Goal: Task Accomplishment & Management: Manage account settings

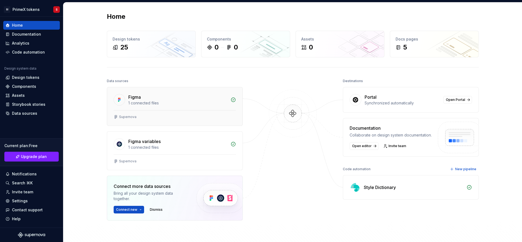
click at [154, 104] on div "1 connected files" at bounding box center [177, 102] width 99 height 5
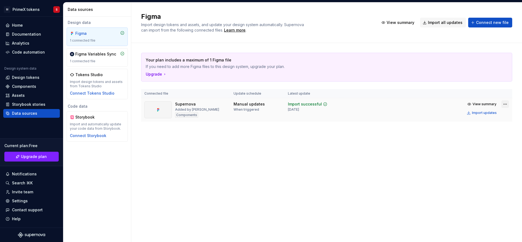
click at [503, 104] on html "SI PrimeX tokens S Home Documentation Analytics Code automation Design system d…" at bounding box center [261, 121] width 522 height 242
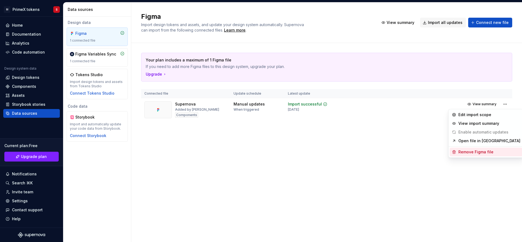
click at [479, 150] on div "Remove Figma file" at bounding box center [489, 151] width 62 height 5
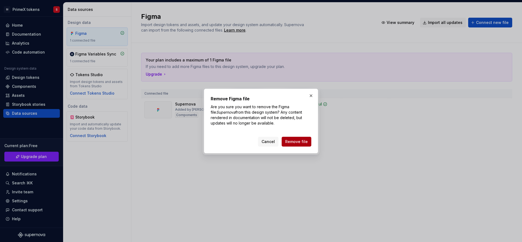
click at [287, 141] on span "Remove file" at bounding box center [296, 141] width 23 height 5
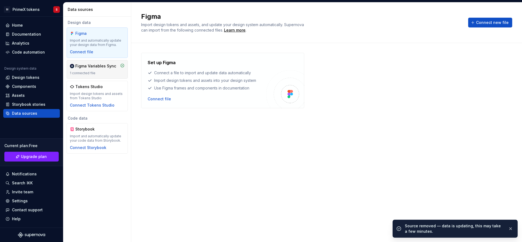
click at [115, 72] on div "1 connected file" at bounding box center [97, 73] width 55 height 4
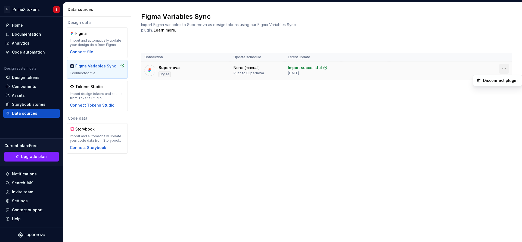
click at [507, 68] on html "SI PrimeX tokens S Home Documentation Analytics Code automation Design system d…" at bounding box center [261, 121] width 522 height 242
click at [492, 83] on div "Disconnect plugin" at bounding box center [497, 80] width 46 height 9
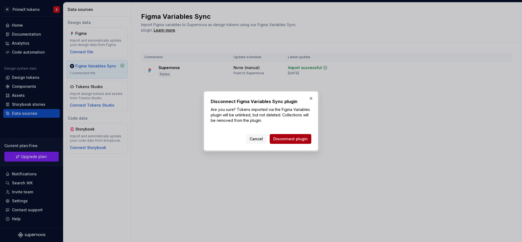
click at [308, 140] on button "Disconnect plugin" at bounding box center [291, 139] width 42 height 10
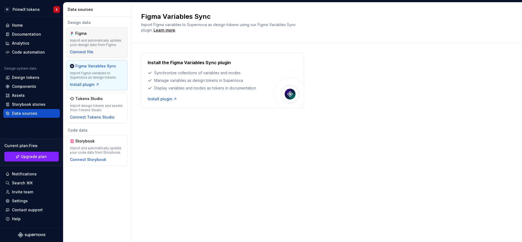
click at [81, 42] on div "Import and automatically update your design data from Figma." at bounding box center [97, 42] width 55 height 9
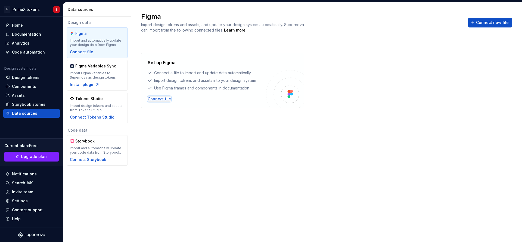
click at [163, 100] on div "Connect file" at bounding box center [159, 98] width 23 height 5
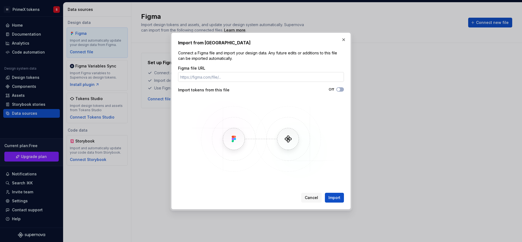
click at [217, 74] on input "Figma file URL" at bounding box center [261, 77] width 166 height 10
type input "https://statics.teams.cdn.office.net/evergreen-assets/safelinks/2/atp-safelinks…"
click at [341, 88] on button "Off" at bounding box center [340, 89] width 8 height 4
click at [341, 198] on button "Import" at bounding box center [334, 198] width 19 height 10
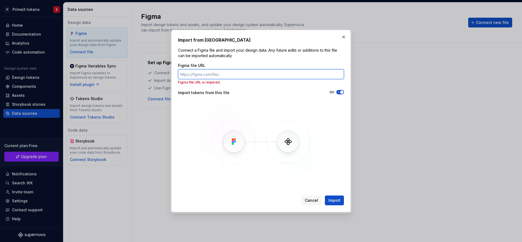
click at [238, 72] on input "Figma file URL" at bounding box center [261, 74] width 166 height 10
paste input "https://www.figma.com/board/FJu5XZqcYdoCgkSBN8HE6Q/PrimeX-Figma-Tokens?node-id=…"
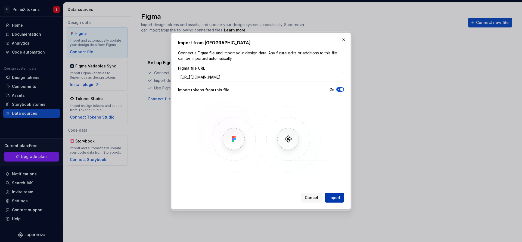
click at [329, 195] on span "Import" at bounding box center [334, 197] width 12 height 5
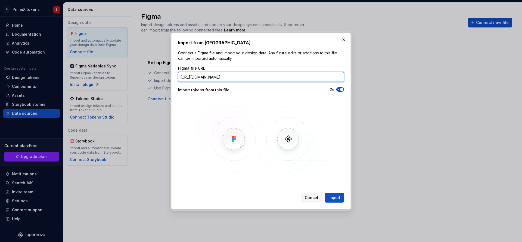
click at [253, 79] on input "https://www.figma.com/board/FJu5XZqcYdoCgkSBN8HE6Q/PrimeX-Figma-Tokens?node-id=…" at bounding box center [261, 77] width 166 height 10
paste input "file/FJu5XZqcYdoCgkSBN8HE6Q/PrimeX-Figma-Tokens"
type input "https://www.figma.com/file/FJu5XZqcYdoCgkSBN8HE6Q/PrimeX-Figma-Tokens"
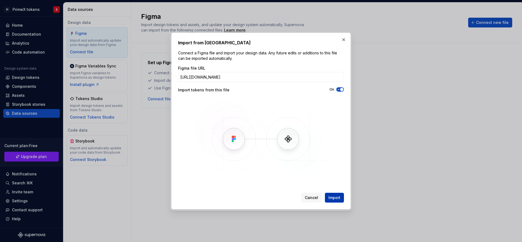
click at [330, 199] on span "Import" at bounding box center [334, 197] width 12 height 5
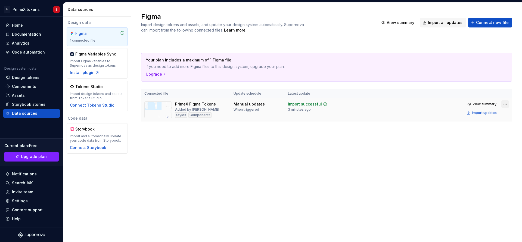
click at [503, 103] on html "SI PrimeX tokens S Home Documentation Analytics Code automation Design system d…" at bounding box center [261, 121] width 522 height 242
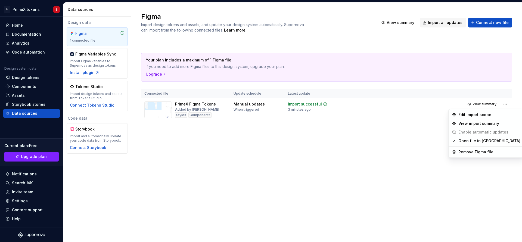
click at [405, 136] on html "SI PrimeX tokens S Home Documentation Analytics Code automation Design system d…" at bounding box center [261, 121] width 522 height 242
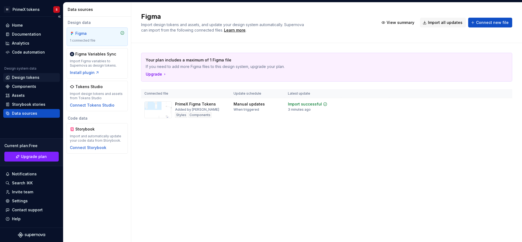
click at [38, 75] on div "Design tokens" at bounding box center [31, 77] width 52 height 5
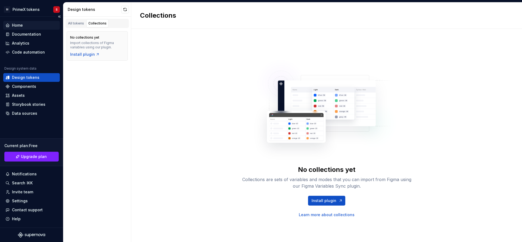
click at [30, 24] on div "Home" at bounding box center [31, 25] width 52 height 5
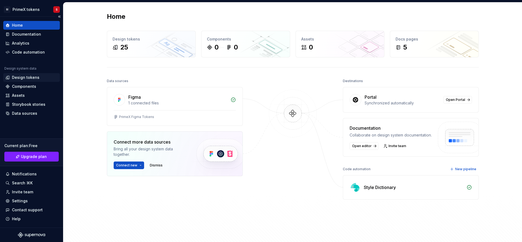
click at [30, 78] on div "Design tokens" at bounding box center [25, 77] width 27 height 5
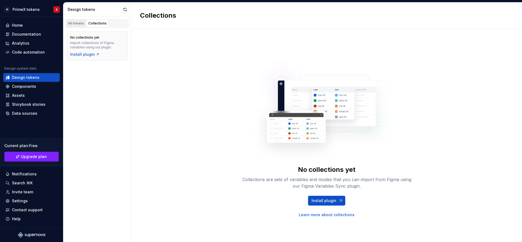
click at [72, 25] on div "All tokens" at bounding box center [76, 23] width 16 height 4
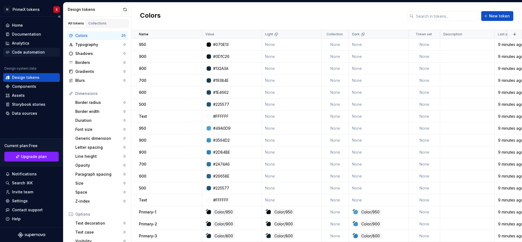
click at [32, 50] on div "Code automation" at bounding box center [28, 51] width 33 height 5
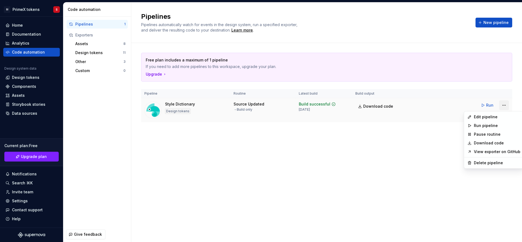
click at [503, 104] on html "SI PrimeX tokens S Home Documentation Analytics Code automation Design system d…" at bounding box center [261, 121] width 522 height 242
click at [492, 167] on div "Delete pipeline" at bounding box center [493, 162] width 57 height 9
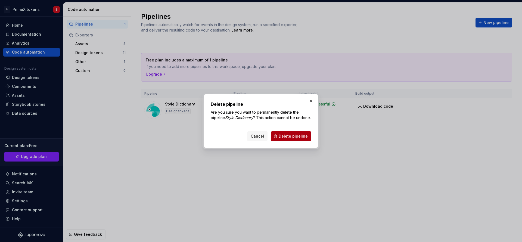
click at [283, 138] on span "Delete pipeline" at bounding box center [293, 135] width 29 height 5
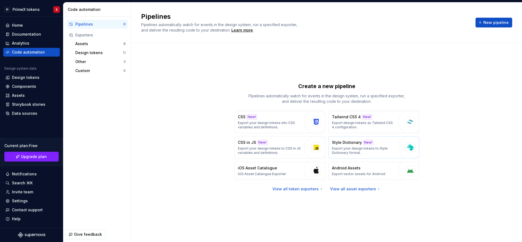
click at [386, 148] on p "Export your design tokens to Style Dictionary format." at bounding box center [364, 150] width 64 height 9
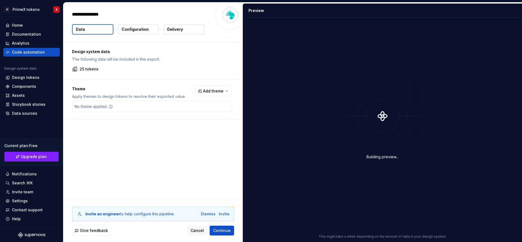
click at [221, 90] on span "Add theme" at bounding box center [213, 90] width 20 height 5
click at [171, 115] on div "Suggestions" at bounding box center [170, 113] width 4 height 4
click at [171, 120] on div "Suggestions" at bounding box center [170, 121] width 4 height 4
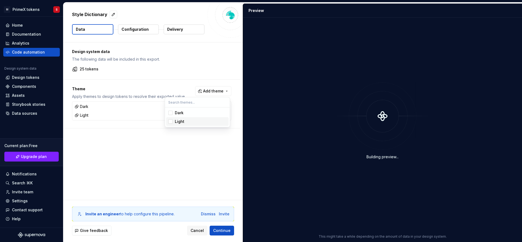
click at [168, 120] on span "Light" at bounding box center [197, 121] width 63 height 9
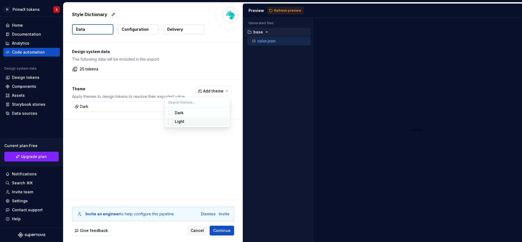
click at [277, 12] on html "SI PrimeX tokens S Home Documentation Analytics Code automation Design system d…" at bounding box center [261, 121] width 522 height 242
click at [283, 10] on span "Refresh preview" at bounding box center [287, 10] width 27 height 4
click at [208, 212] on div "Dismiss" at bounding box center [208, 213] width 15 height 5
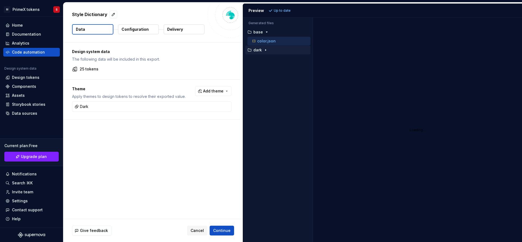
click at [267, 52] on icon "button" at bounding box center [265, 50] width 4 height 4
click at [266, 52] on icon "button" at bounding box center [265, 50] width 4 height 4
click at [225, 227] on button "Continue" at bounding box center [222, 231] width 24 height 10
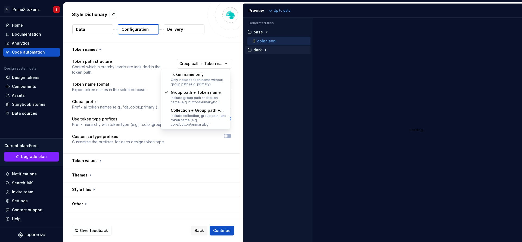
click at [223, 63] on html "**********" at bounding box center [261, 121] width 522 height 242
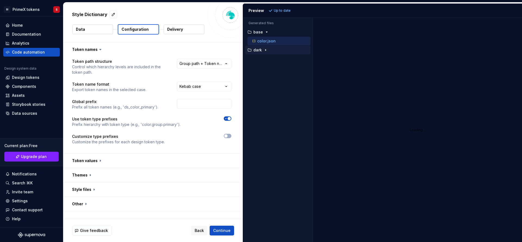
click at [217, 62] on html "**********" at bounding box center [261, 121] width 522 height 242
click at [220, 234] on button "Continue" at bounding box center [222, 231] width 24 height 10
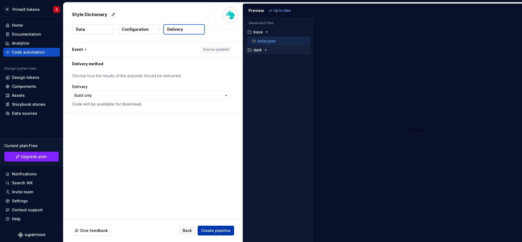
click at [213, 228] on span "Create pipeline" at bounding box center [215, 230] width 29 height 5
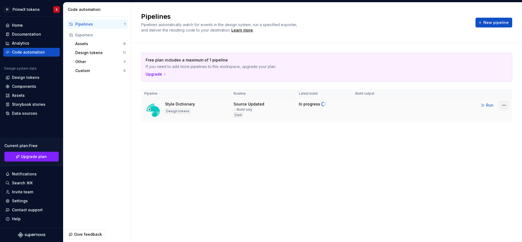
click at [500, 104] on html "SI PrimeX tokens S Home Documentation Analytics Code automation Design system d…" at bounding box center [261, 121] width 522 height 242
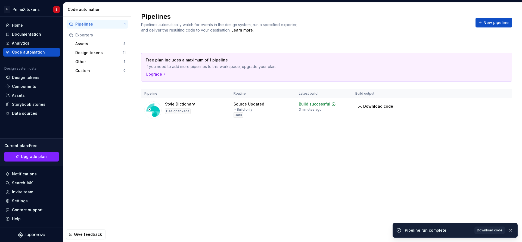
click at [376, 106] on html "SI PrimeX tokens S Home Documentation Analytics Code automation Design system d…" at bounding box center [261, 121] width 522 height 242
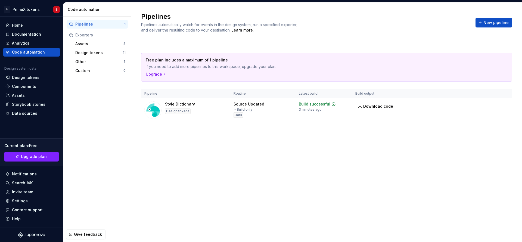
click at [376, 106] on span "Download code" at bounding box center [378, 106] width 30 height 5
click at [92, 53] on div "Design tokens" at bounding box center [99, 52] width 48 height 5
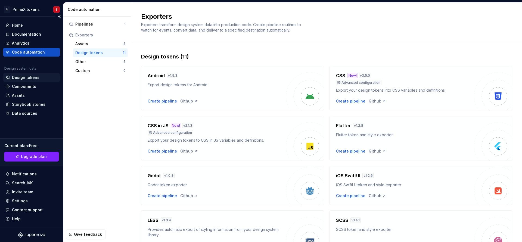
click at [37, 78] on div "Design tokens" at bounding box center [25, 77] width 27 height 5
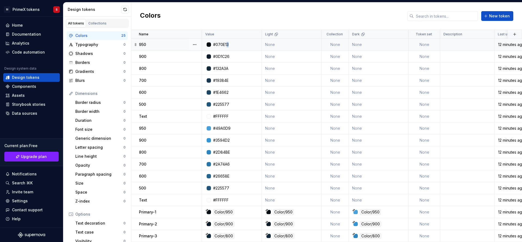
click at [228, 47] on div "#070E13" at bounding box center [220, 44] width 15 height 5
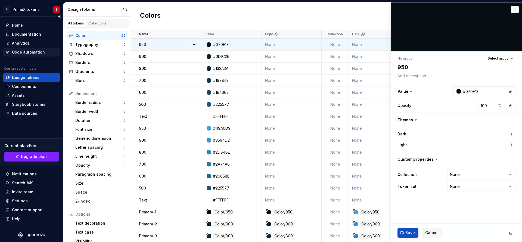
click at [31, 52] on div "Code automation" at bounding box center [28, 51] width 33 height 5
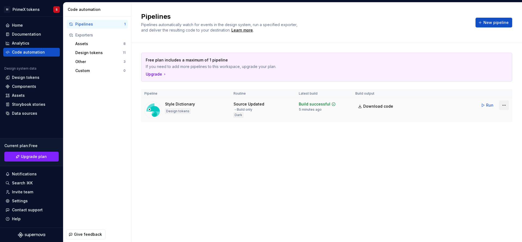
click at [500, 106] on html "SI PrimeX tokens S Home Documentation Analytics Code automation Design system d…" at bounding box center [261, 121] width 522 height 242
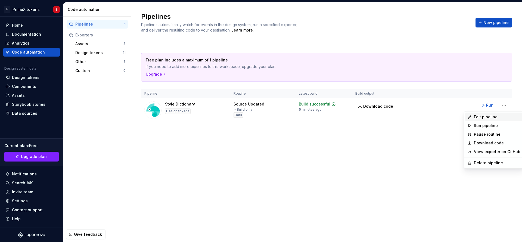
click at [486, 120] on div "Edit pipeline" at bounding box center [493, 117] width 57 height 9
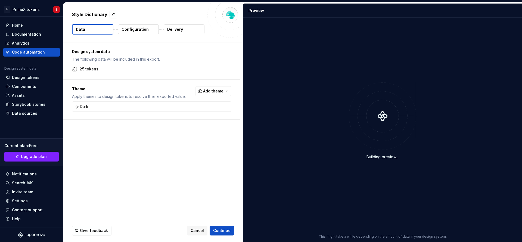
click at [221, 89] on span "Add theme" at bounding box center [213, 90] width 20 height 5
click at [172, 123] on div "Suggestions" at bounding box center [170, 121] width 4 height 4
click at [168, 114] on span "Dark" at bounding box center [197, 112] width 63 height 9
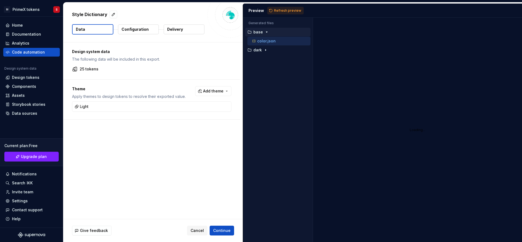
click at [221, 230] on html "SI PrimeX tokens S Home Documentation Analytics Code automation Design system d…" at bounding box center [261, 121] width 522 height 242
click at [223, 230] on span "Continue" at bounding box center [221, 230] width 17 height 5
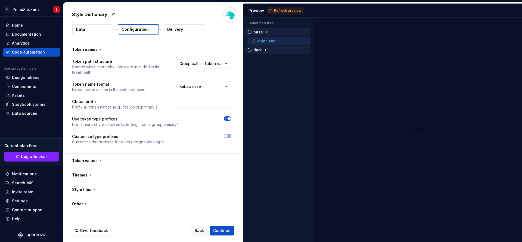
click at [266, 51] on icon "button" at bounding box center [265, 50] width 4 height 4
click at [221, 230] on span "Continue" at bounding box center [221, 230] width 17 height 5
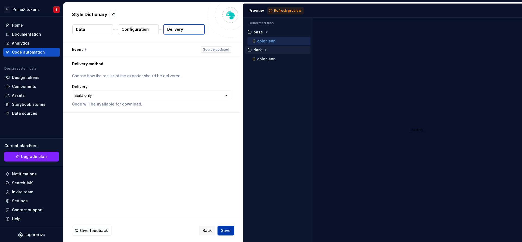
click at [221, 230] on span "Save" at bounding box center [226, 230] width 10 height 5
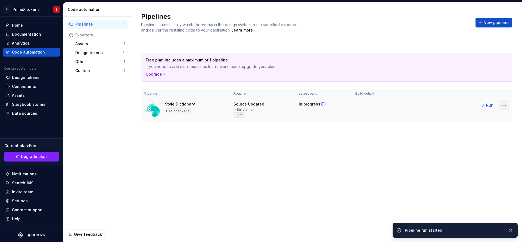
click at [506, 105] on html "SI PrimeX tokens S Home Documentation Analytics Code automation Design system d…" at bounding box center [261, 121] width 522 height 242
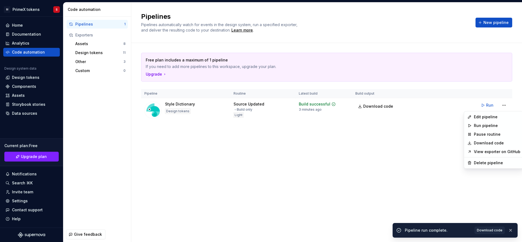
click at [380, 105] on html "SI PrimeX tokens S Home Documentation Analytics Code automation Design system d…" at bounding box center [261, 121] width 522 height 242
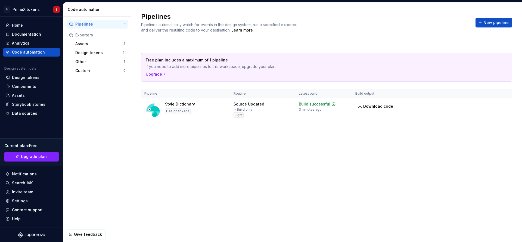
click at [380, 105] on span "Download code" at bounding box center [378, 106] width 30 height 5
click at [503, 103] on html "SI PrimeX tokens S Home Documentation Analytics Code automation Design system d…" at bounding box center [261, 121] width 522 height 242
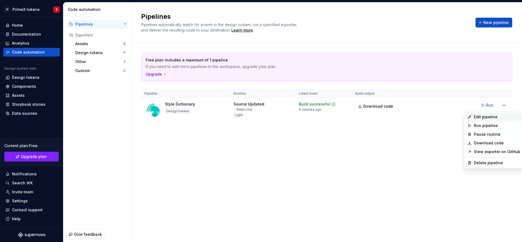
click at [481, 117] on div "Edit pipeline" at bounding box center [497, 116] width 46 height 5
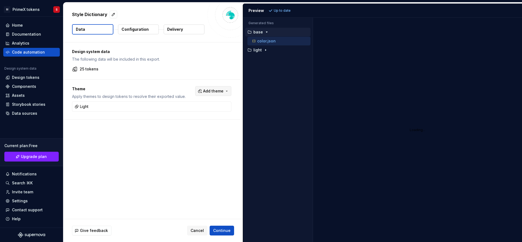
click at [226, 91] on button "Add theme" at bounding box center [213, 91] width 36 height 10
click at [225, 89] on html "SI PrimeX tokens S Home Documentation Analytics Code automation Design system d…" at bounding box center [261, 121] width 522 height 242
click at [225, 90] on button "Add theme" at bounding box center [213, 91] width 36 height 10
click at [170, 111] on div "Suggestions" at bounding box center [170, 113] width 4 height 4
click at [219, 230] on html "SI PrimeX tokens S Home Documentation Analytics Code automation Design system d…" at bounding box center [261, 121] width 522 height 242
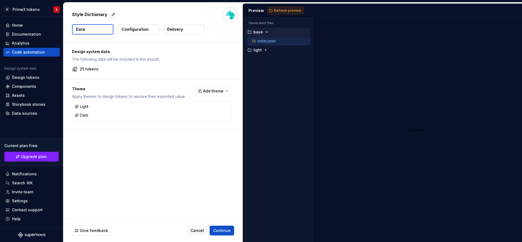
click at [277, 13] on button "Refresh preview" at bounding box center [285, 11] width 36 height 8
click at [222, 229] on span "Continue" at bounding box center [221, 230] width 17 height 5
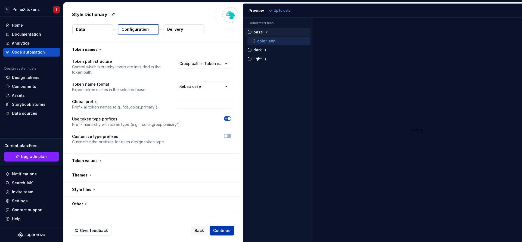
click at [222, 228] on span "Continue" at bounding box center [221, 230] width 17 height 5
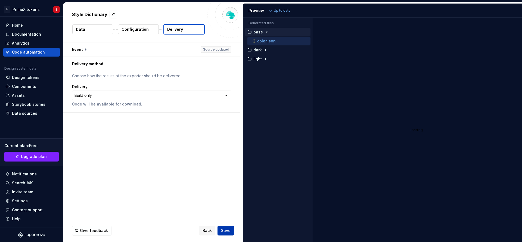
click at [233, 229] on button "Save" at bounding box center [225, 231] width 17 height 10
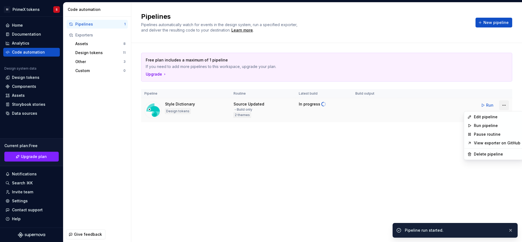
click at [503, 104] on html "SI PrimeX tokens S Home Documentation Analytics Code automation Design system d…" at bounding box center [261, 121] width 522 height 242
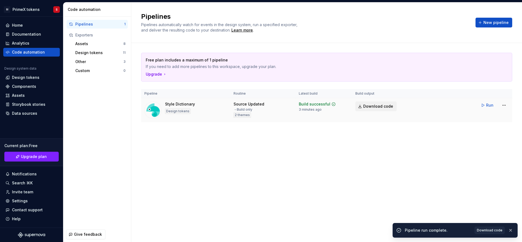
click at [367, 104] on html "SI PrimeX tokens S Home Documentation Analytics Code automation Design system d…" at bounding box center [261, 121] width 522 height 242
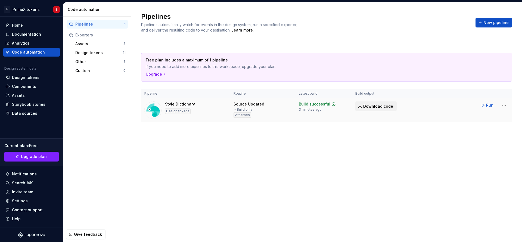
click at [368, 106] on span "Download code" at bounding box center [378, 106] width 30 height 5
click at [107, 48] on div "Design tokens 11" at bounding box center [100, 52] width 55 height 9
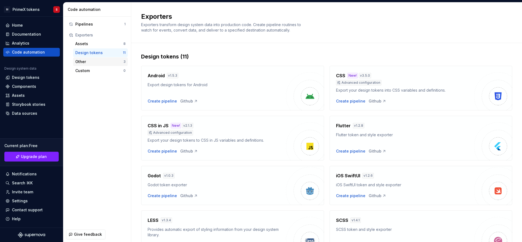
click at [89, 63] on div "Other" at bounding box center [99, 61] width 48 height 5
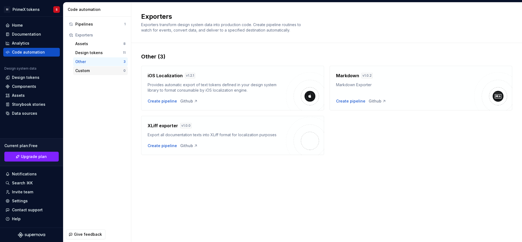
click at [89, 66] on div "Custom 0" at bounding box center [100, 70] width 55 height 9
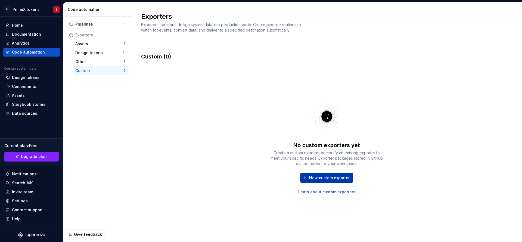
click at [331, 180] on span "New custom exporter" at bounding box center [329, 177] width 40 height 5
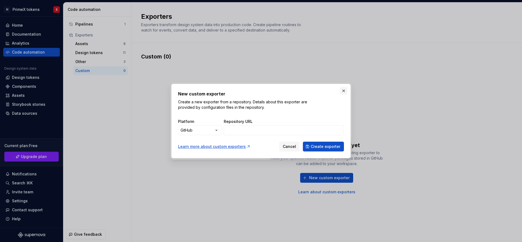
click at [346, 91] on button "button" at bounding box center [344, 91] width 8 height 8
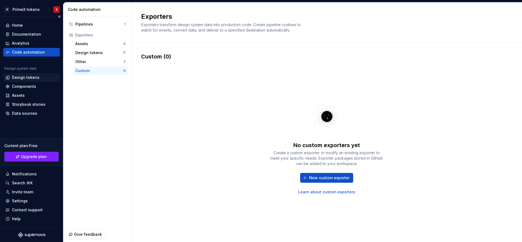
click at [18, 76] on div "Design tokens" at bounding box center [25, 77] width 27 height 5
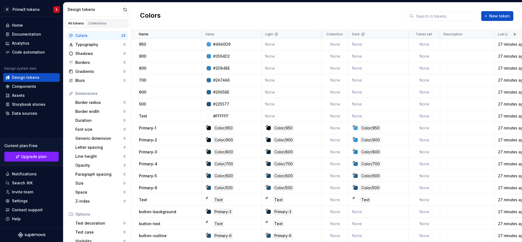
scroll to position [100, 0]
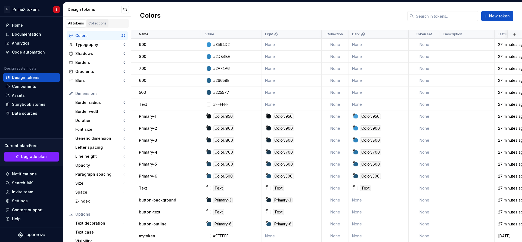
click at [99, 20] on link "Collections" at bounding box center [97, 23] width 22 height 8
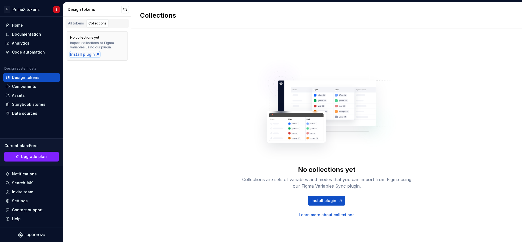
click at [83, 54] on div "Install plugin" at bounding box center [85, 54] width 30 height 5
click at [71, 20] on link "All tokens" at bounding box center [76, 23] width 20 height 8
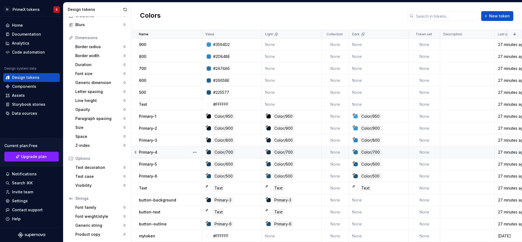
scroll to position [32, 0]
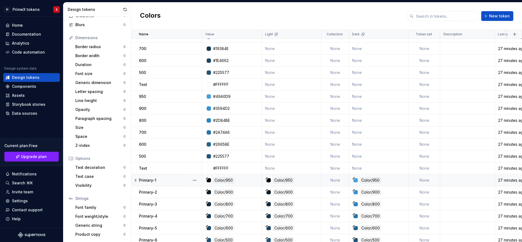
click at [376, 179] on div "Color/950" at bounding box center [370, 180] width 21 height 6
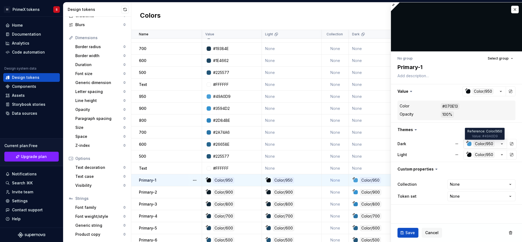
click at [479, 143] on div "Color/950" at bounding box center [483, 144] width 21 height 6
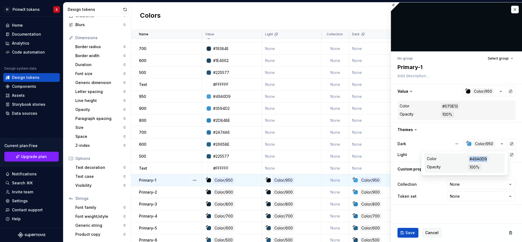
drag, startPoint x: 487, startPoint y: 157, endPoint x: 469, endPoint y: 158, distance: 17.4
click at [469, 158] on div "#49A0D9" at bounding box center [478, 159] width 20 height 6
copy div "#49A0D9"
type textarea "*"
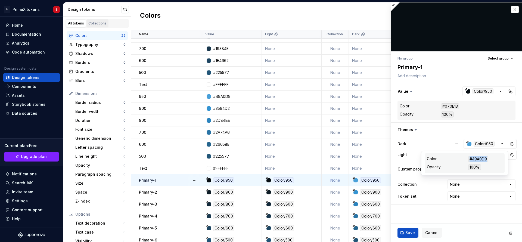
click at [99, 26] on link "Collections" at bounding box center [97, 23] width 22 height 8
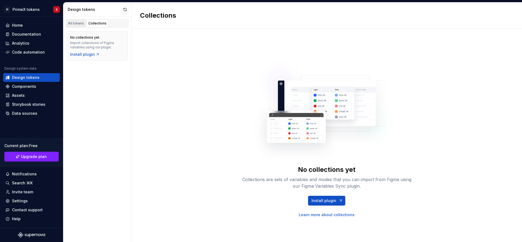
click at [76, 27] on link "All tokens" at bounding box center [76, 23] width 20 height 8
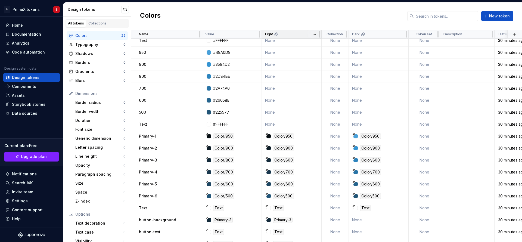
scroll to position [100, 0]
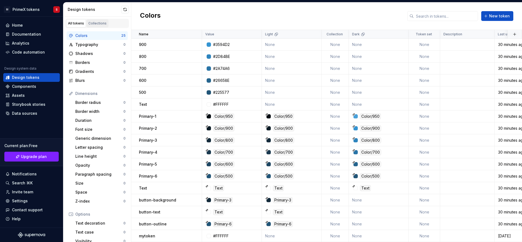
click at [106, 25] on link "Collections" at bounding box center [97, 23] width 22 height 8
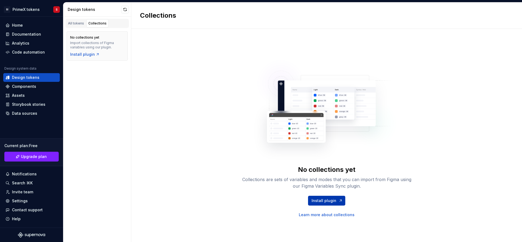
click at [328, 202] on span "Install plugin" at bounding box center [323, 200] width 25 height 5
click at [74, 22] on div "All tokens" at bounding box center [76, 23] width 16 height 4
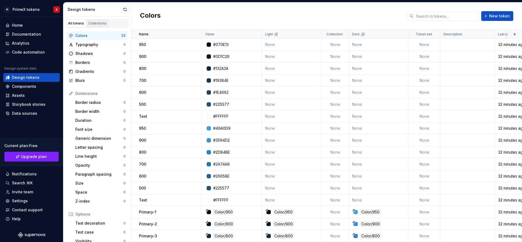
click at [97, 26] on link "Collections" at bounding box center [97, 23] width 22 height 8
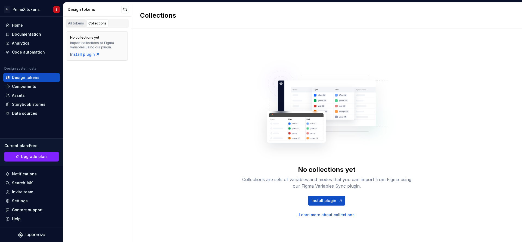
click at [82, 24] on div "All tokens" at bounding box center [76, 23] width 16 height 4
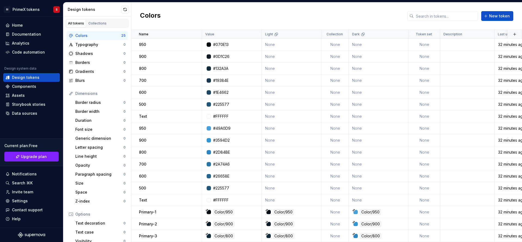
click at [111, 16] on div "Design tokens" at bounding box center [97, 9] width 68 height 14
click at [107, 18] on div "All tokens Collections" at bounding box center [97, 22] width 68 height 11
click at [107, 24] on link "Collections" at bounding box center [97, 23] width 22 height 8
click at [100, 25] on div "Collections" at bounding box center [97, 23] width 18 height 4
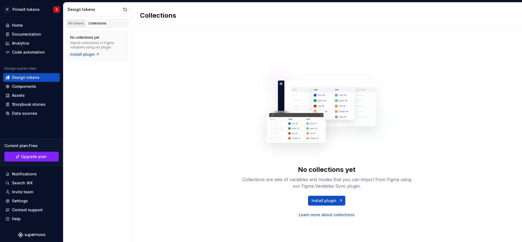
click at [79, 24] on div "All tokens" at bounding box center [76, 23] width 16 height 4
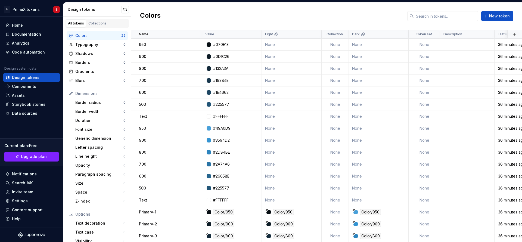
click at [342, 17] on div "Colors New token" at bounding box center [326, 15] width 390 height 27
click at [31, 27] on div "Home" at bounding box center [31, 25] width 52 height 5
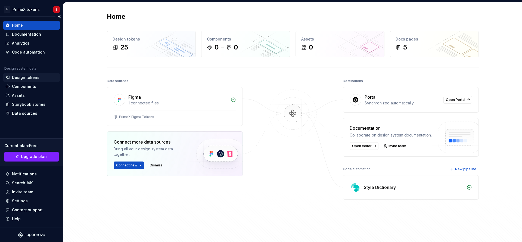
click at [33, 75] on div "Design tokens" at bounding box center [25, 77] width 27 height 5
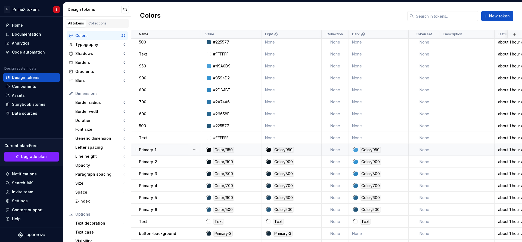
scroll to position [100, 0]
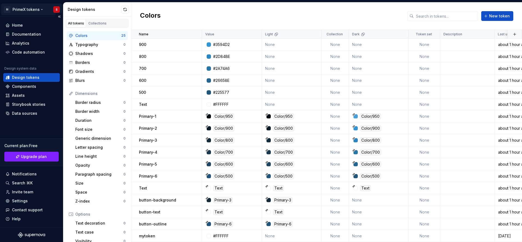
click at [58, 8] on html "SI PrimeX tokens S Home Documentation Analytics Code automation Design system d…" at bounding box center [261, 121] width 522 height 242
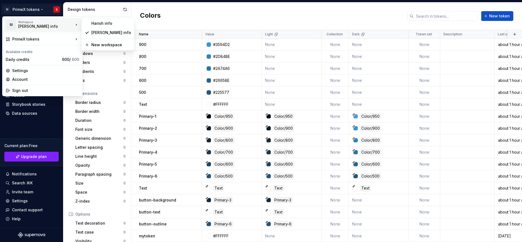
click at [214, 12] on html "SI PrimeX tokens S Home Documentation Analytics Code automation Design system d…" at bounding box center [261, 121] width 522 height 242
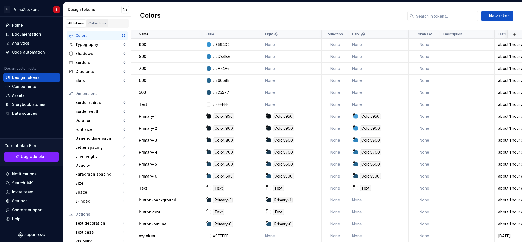
click at [100, 22] on div "Collections" at bounding box center [97, 23] width 18 height 4
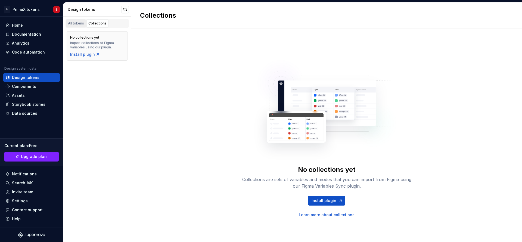
click at [71, 23] on div "All tokens" at bounding box center [76, 23] width 16 height 4
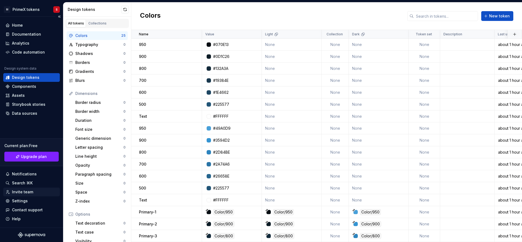
click at [35, 191] on div "Invite team" at bounding box center [31, 191] width 52 height 5
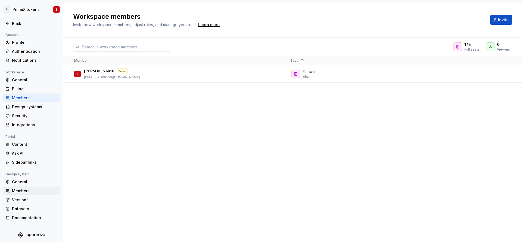
click at [26, 187] on div "Members" at bounding box center [31, 190] width 57 height 9
click at [505, 19] on span "Invite" at bounding box center [503, 19] width 11 height 5
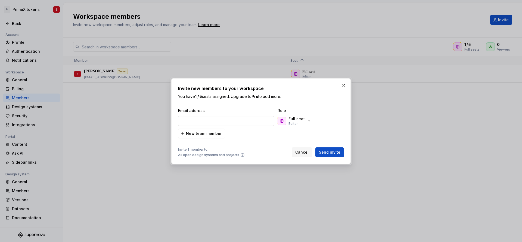
click at [238, 122] on input "email" at bounding box center [226, 121] width 96 height 10
type input "manigandan.s@sysveda.co.in"
click at [324, 152] on span "Send invite" at bounding box center [329, 151] width 21 height 5
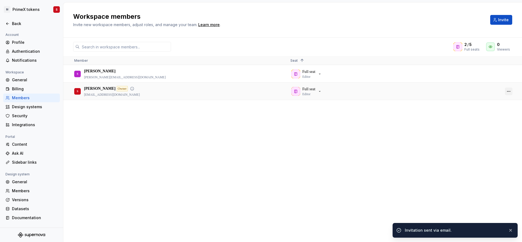
click at [509, 92] on button "button" at bounding box center [509, 92] width 8 height 8
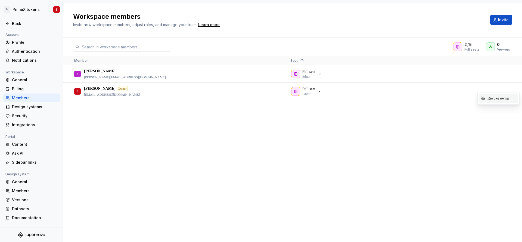
click at [499, 98] on span "Revoke owner" at bounding box center [499, 98] width 29 height 10
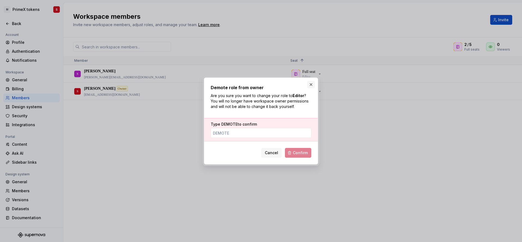
click at [311, 85] on button "button" at bounding box center [311, 85] width 8 height 8
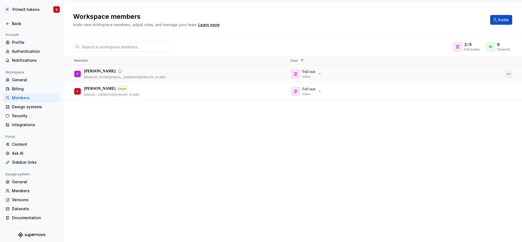
click at [509, 75] on button "button" at bounding box center [509, 74] width 8 height 8
click at [491, 113] on span "Remove from workspace" at bounding box center [489, 116] width 45 height 10
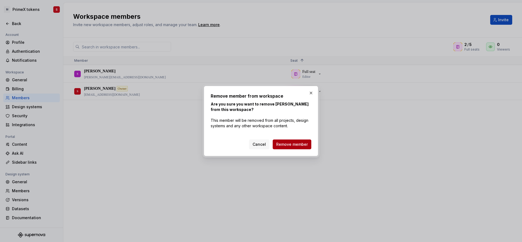
click at [300, 145] on span "Remove member" at bounding box center [292, 144] width 32 height 5
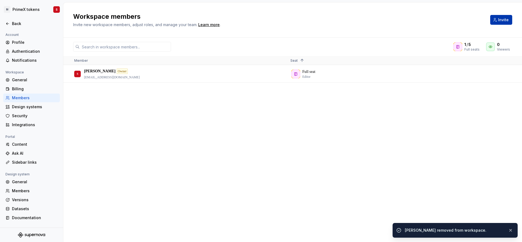
click at [503, 22] on span "Invite" at bounding box center [503, 19] width 11 height 5
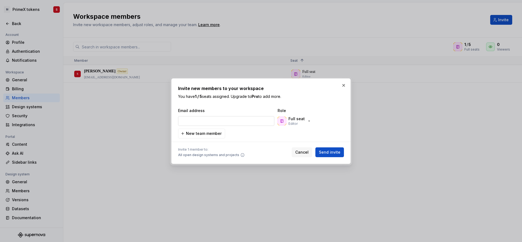
click at [226, 119] on input "email" at bounding box center [226, 121] width 96 height 10
type input "manigandan.s@sysveda.co.in"
click at [307, 121] on icon "button" at bounding box center [309, 121] width 4 height 4
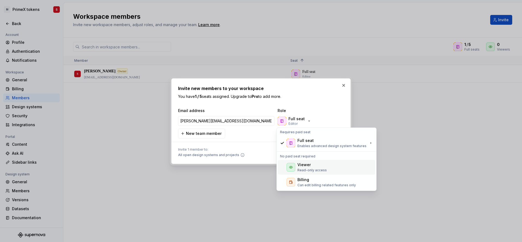
click at [314, 166] on div "Viewer" at bounding box center [311, 164] width 29 height 5
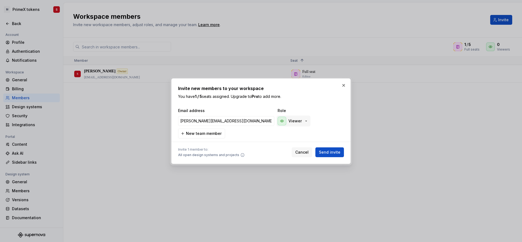
click at [308, 121] on button "Viewer" at bounding box center [293, 120] width 34 height 11
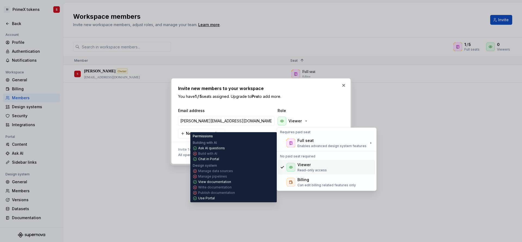
click at [317, 168] on p "Read-only access" at bounding box center [311, 170] width 29 height 4
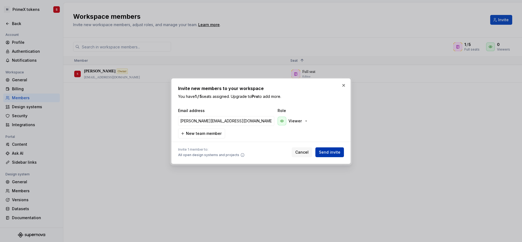
click at [327, 151] on span "Send invite" at bounding box center [329, 151] width 21 height 5
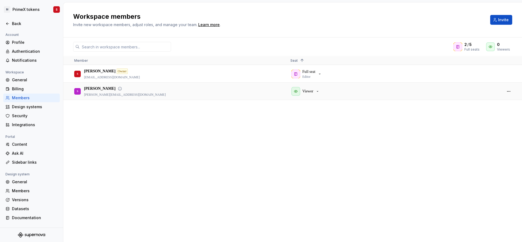
click at [503, 90] on div at bounding box center [508, 91] width 13 height 17
click at [507, 90] on button "button" at bounding box center [509, 92] width 8 height 8
click at [482, 95] on span "Make owner" at bounding box center [480, 97] width 26 height 10
click at [483, 97] on span "Make owner" at bounding box center [480, 97] width 26 height 10
click at [483, 96] on span "Make owner" at bounding box center [480, 97] width 26 height 10
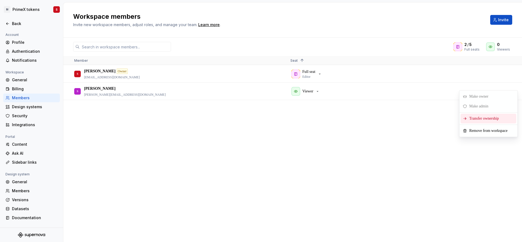
click at [483, 96] on span "Make owner" at bounding box center [480, 97] width 26 height 10
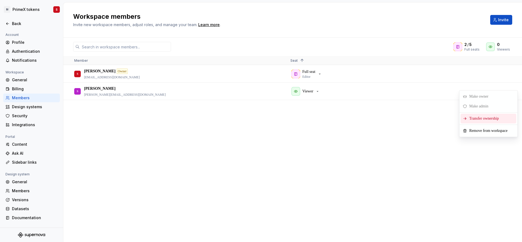
click at [489, 118] on span "Transfer ownership" at bounding box center [485, 119] width 36 height 10
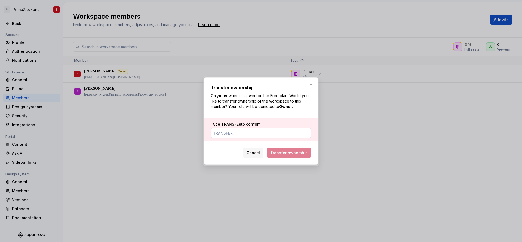
click at [224, 136] on input "Type TRANSFER to confirm" at bounding box center [261, 133] width 101 height 10
type input "transfer"
click at [285, 152] on span "Transfer ownership" at bounding box center [289, 152] width 38 height 5
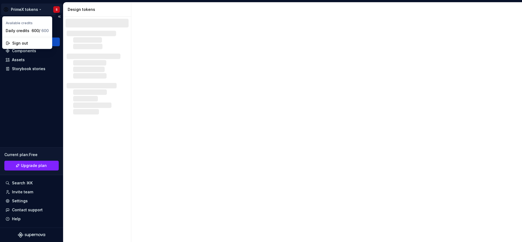
click at [57, 10] on html "PrimeX tokens S Design system data Design tokens Components Assets Storybook st…" at bounding box center [261, 121] width 522 height 242
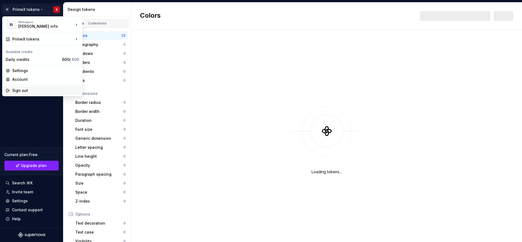
click at [22, 87] on div "Sign out" at bounding box center [43, 90] width 78 height 9
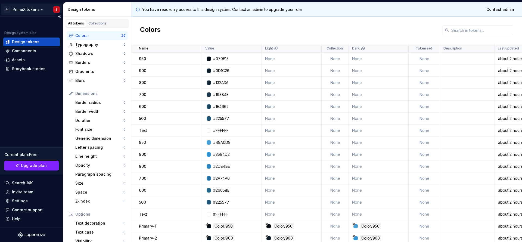
click at [58, 10] on html "SI PrimeX tokens S Design system data Design tokens Components Assets Storybook…" at bounding box center [261, 121] width 522 height 242
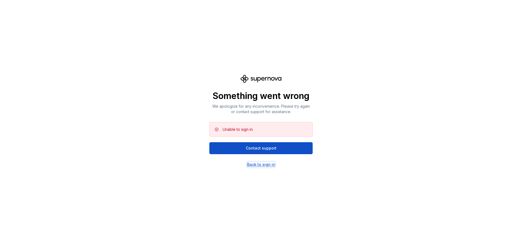
click at [264, 165] on div "Back to sign in" at bounding box center [261, 164] width 28 height 5
